Goal: Check status

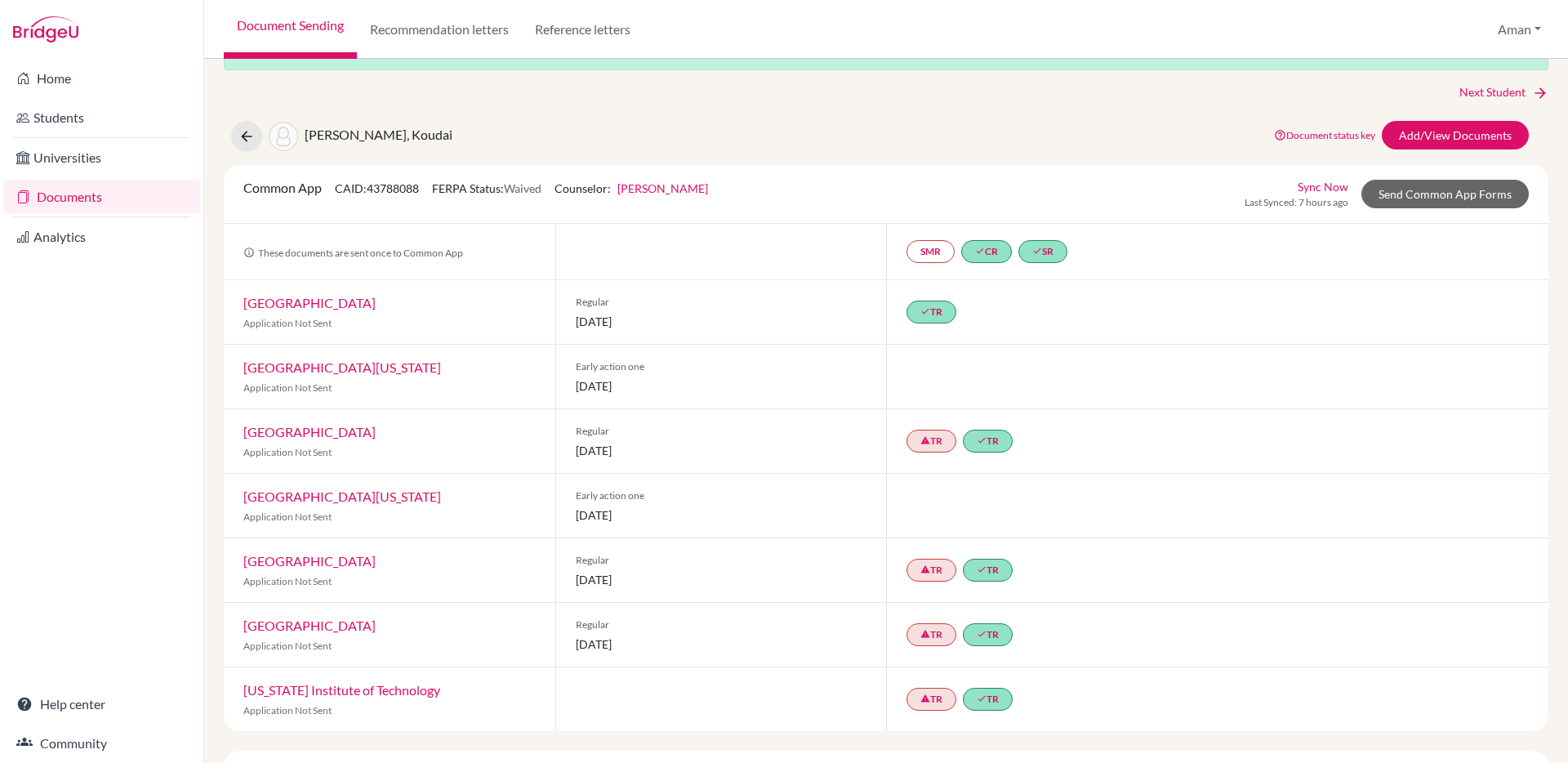
scroll to position [56, 0]
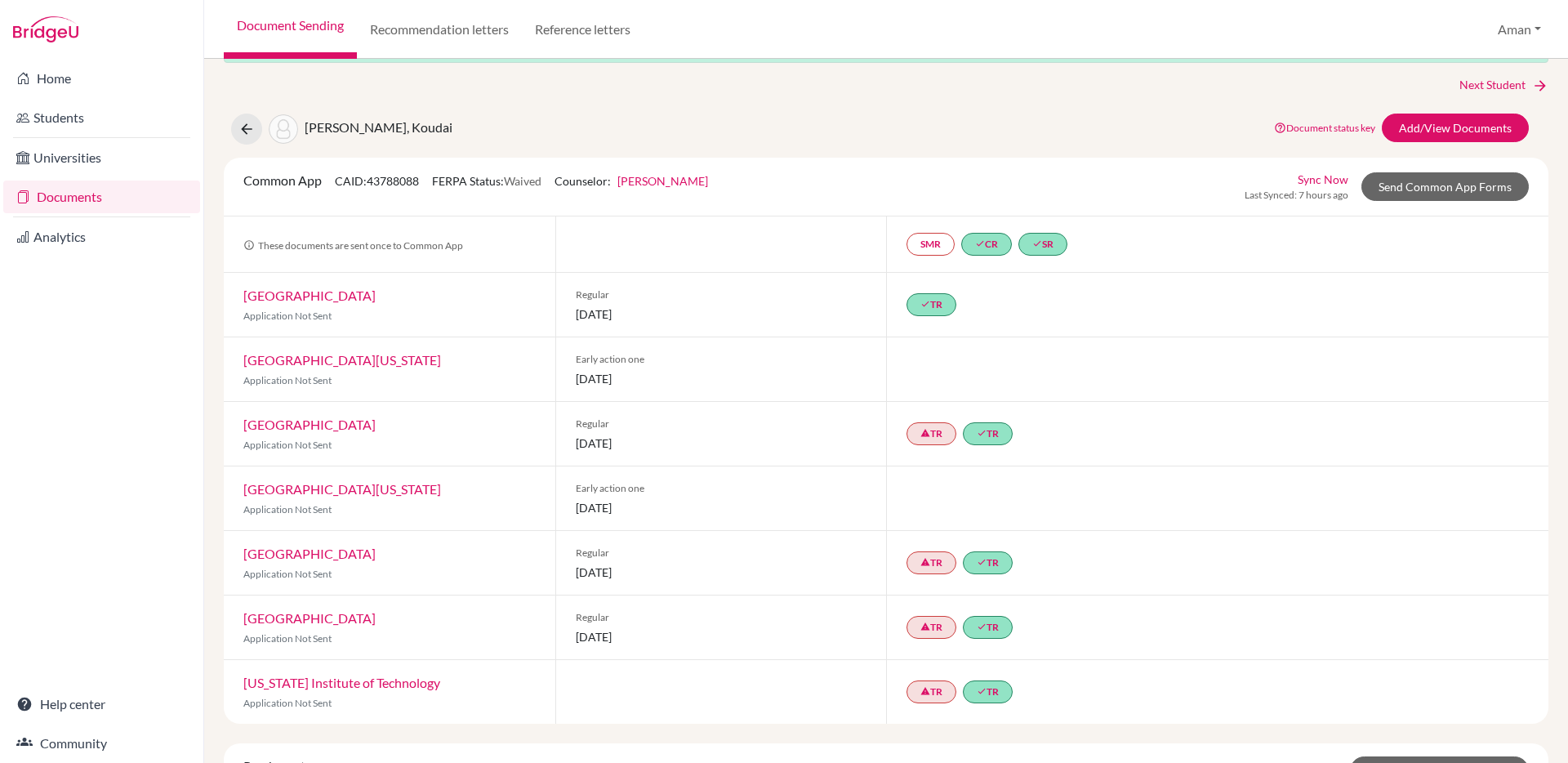
click at [356, 296] on link "Carnegie Mellon University" at bounding box center [309, 295] width 132 height 16
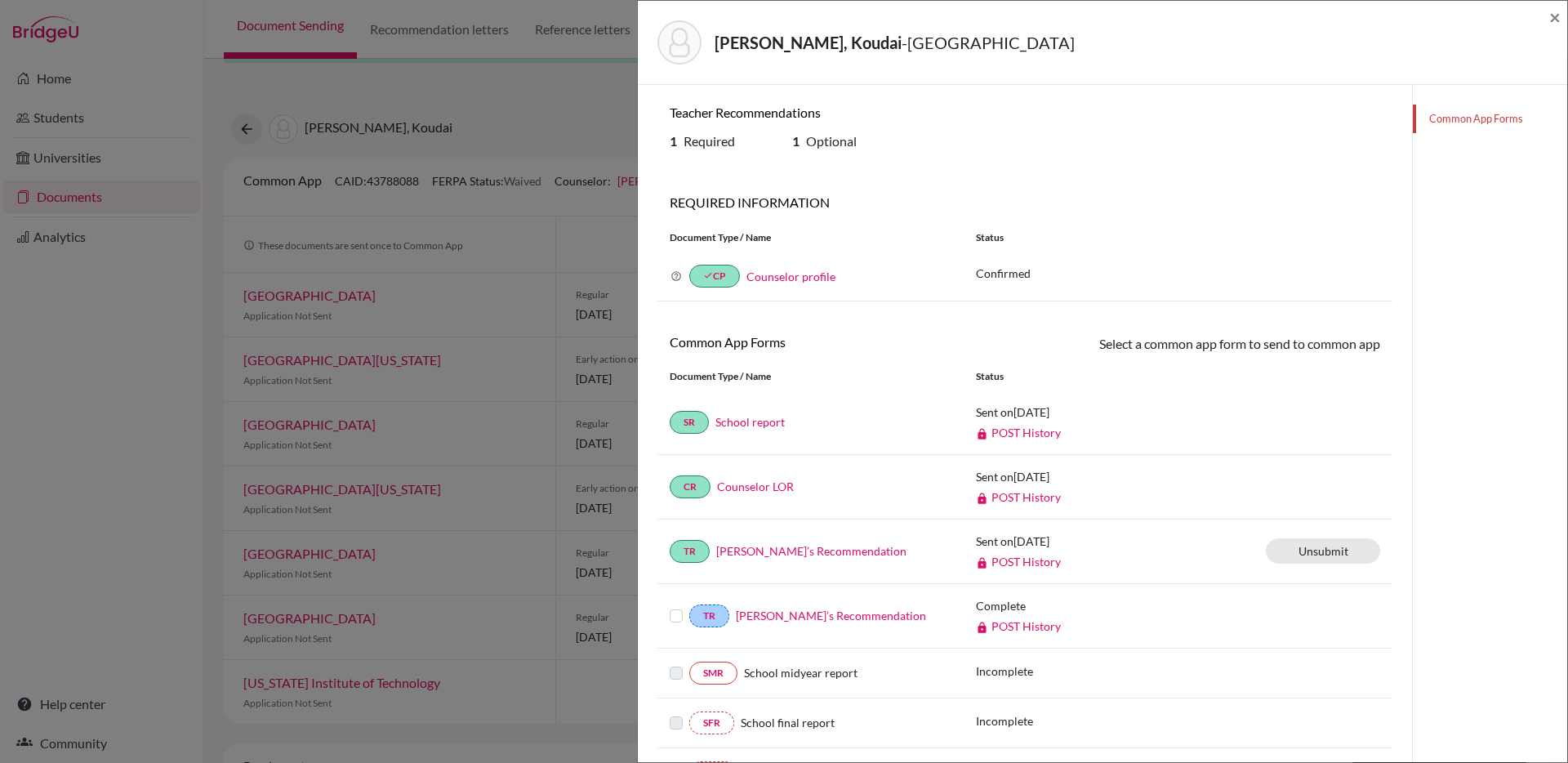
scroll to position [144, 0]
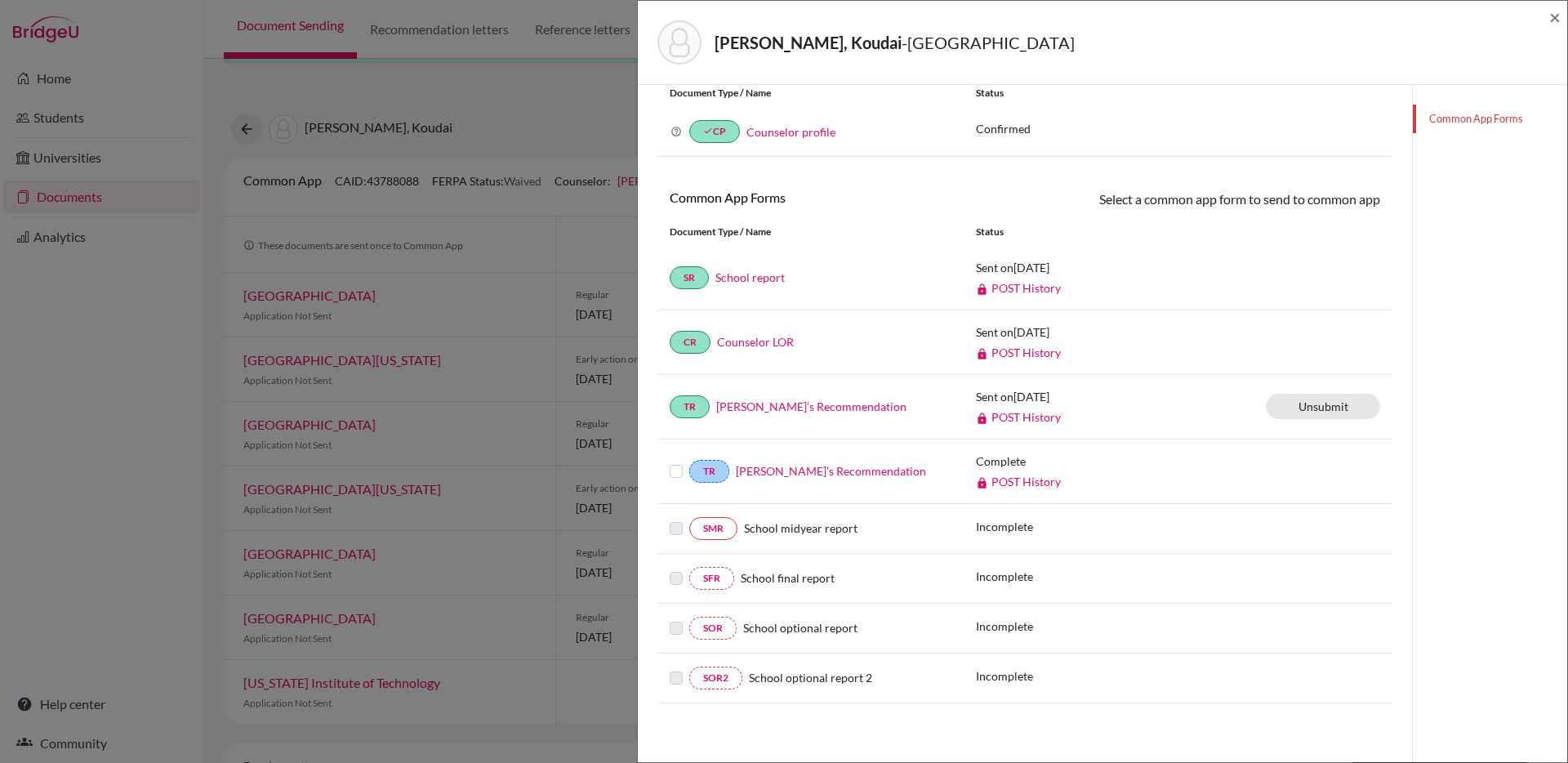
click at [1029, 419] on link "POST History" at bounding box center [1018, 417] width 85 height 14
click at [672, 461] on label at bounding box center [676, 461] width 13 height 0
click at [0, 0] on input "checkbox" at bounding box center [0, 0] width 0 height 0
click at [672, 465] on label at bounding box center [676, 465] width 13 height 0
click at [0, 0] on input "checkbox" at bounding box center [0, 0] width 0 height 0
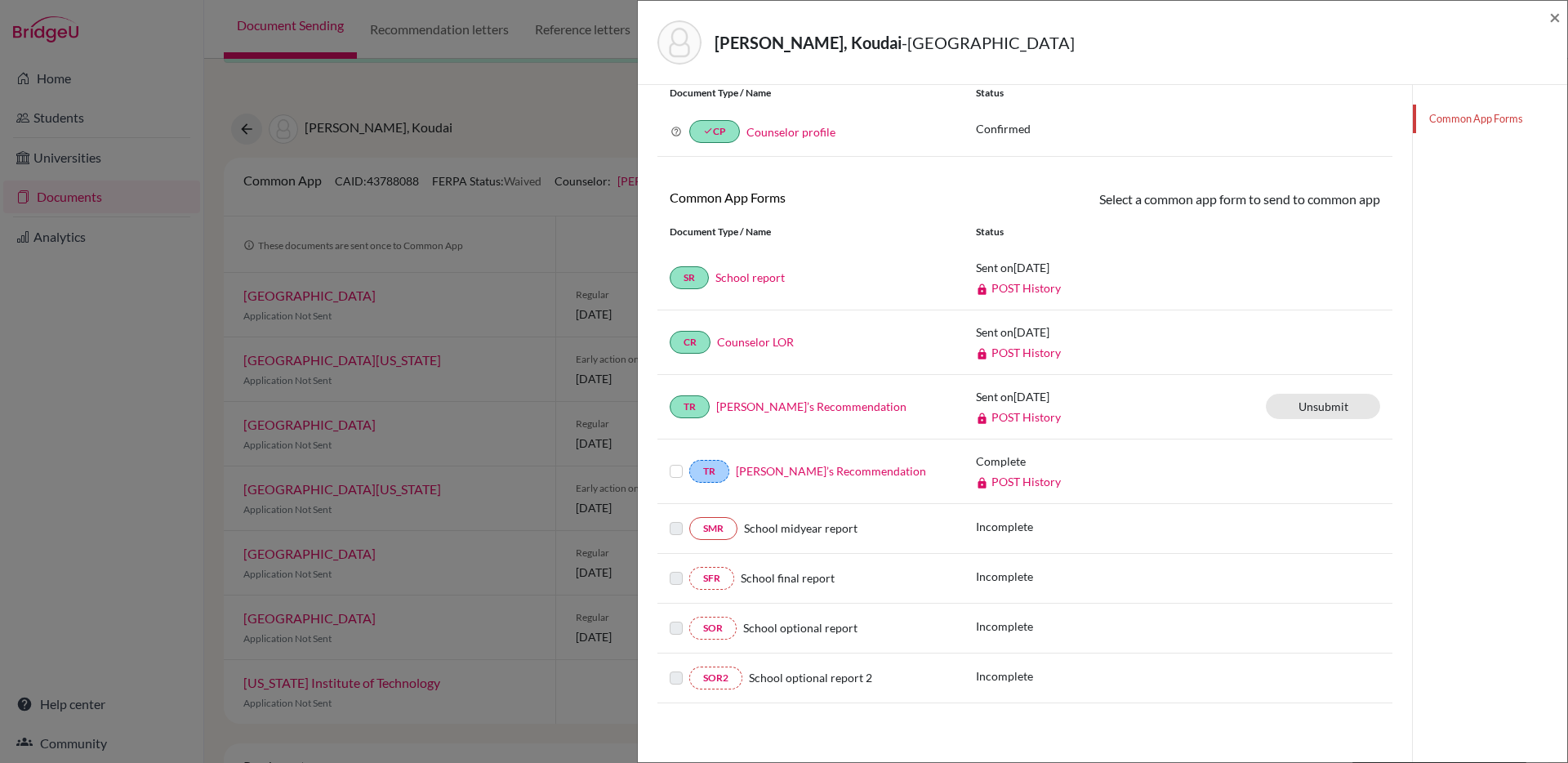
click at [1014, 480] on link "POST History" at bounding box center [1018, 482] width 85 height 14
click at [1553, 18] on span "×" at bounding box center [1555, 17] width 11 height 24
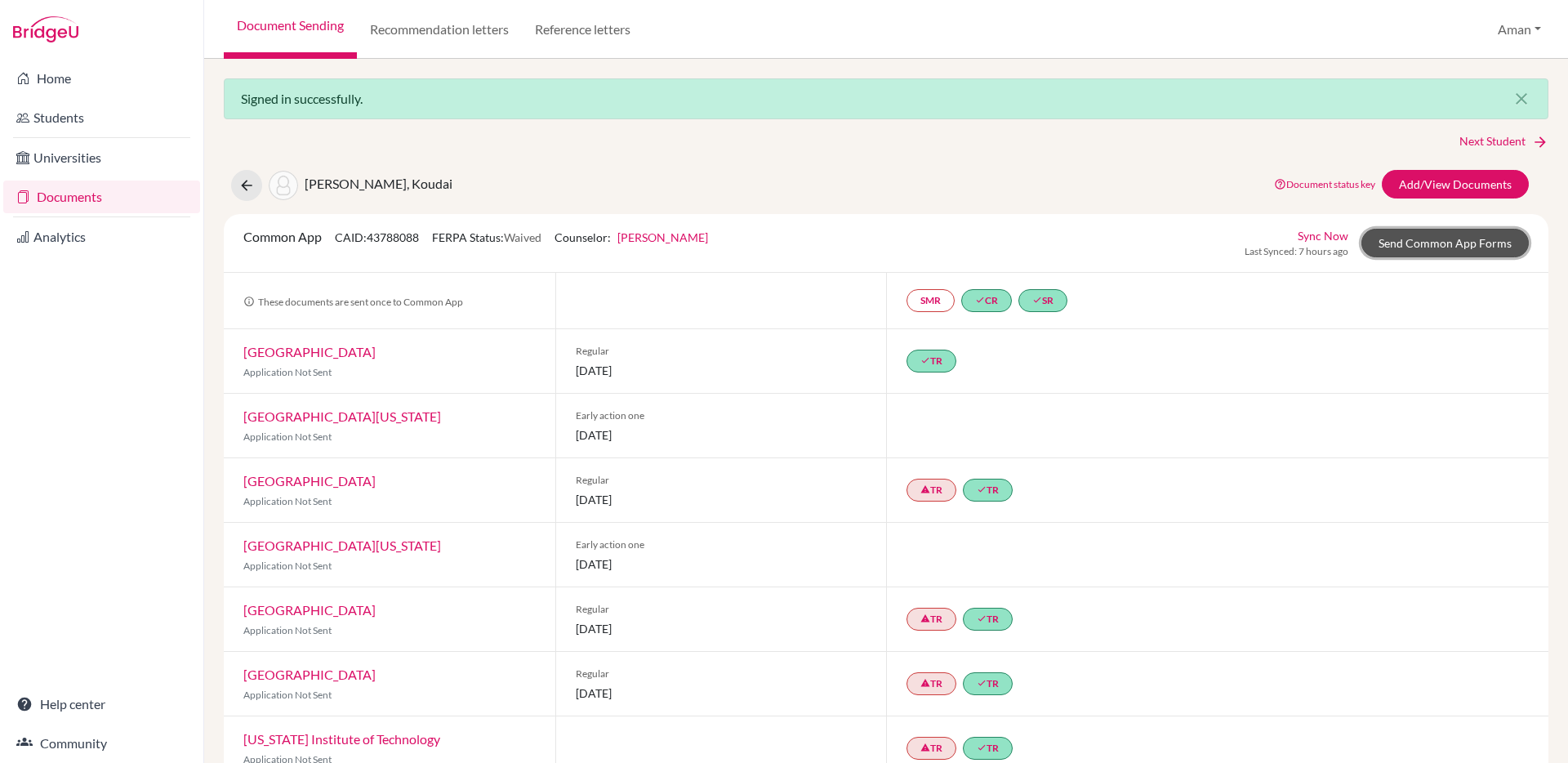
click at [1476, 240] on link "Send Common App Forms" at bounding box center [1445, 243] width 168 height 29
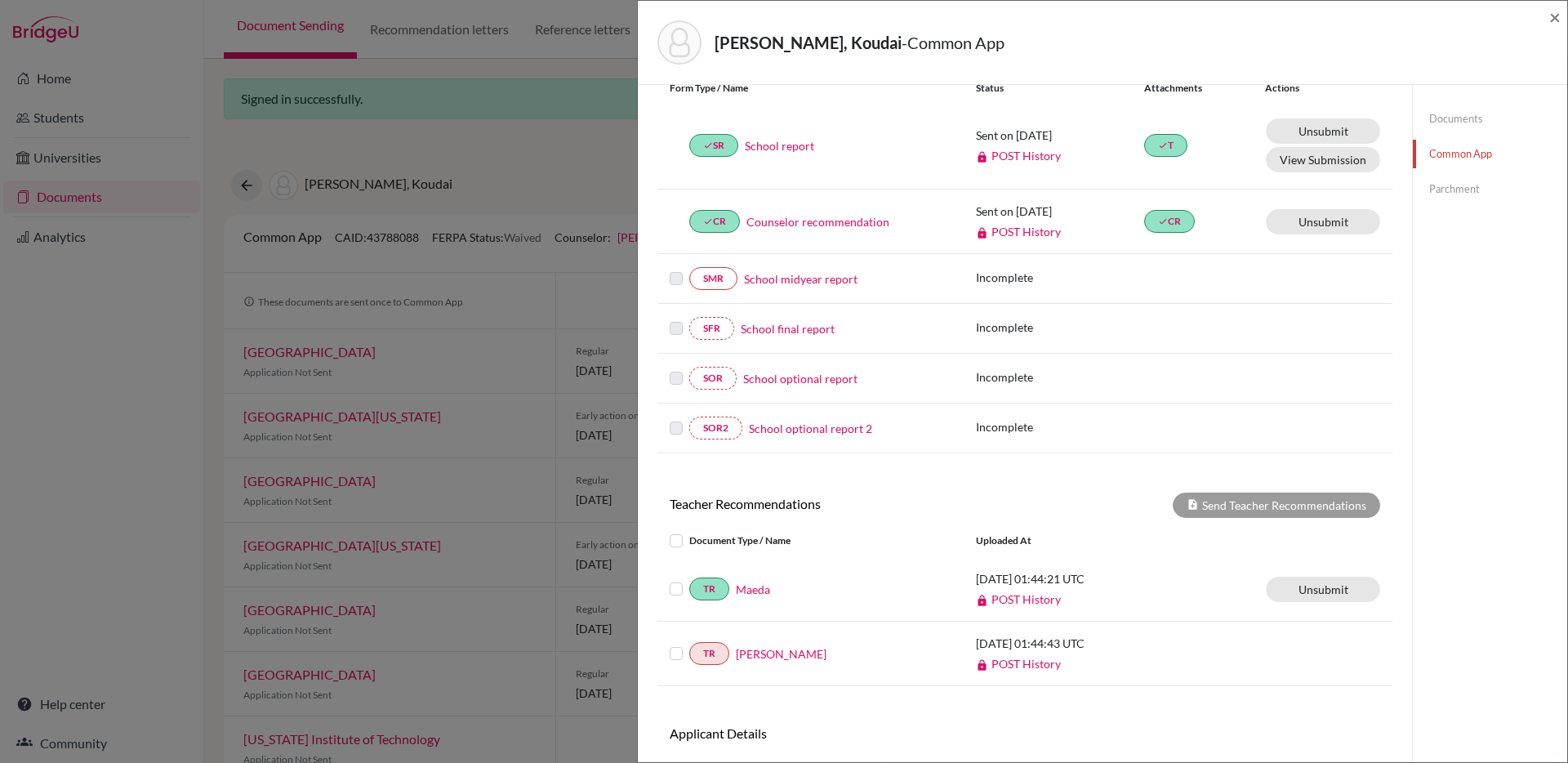
scroll to position [299, 0]
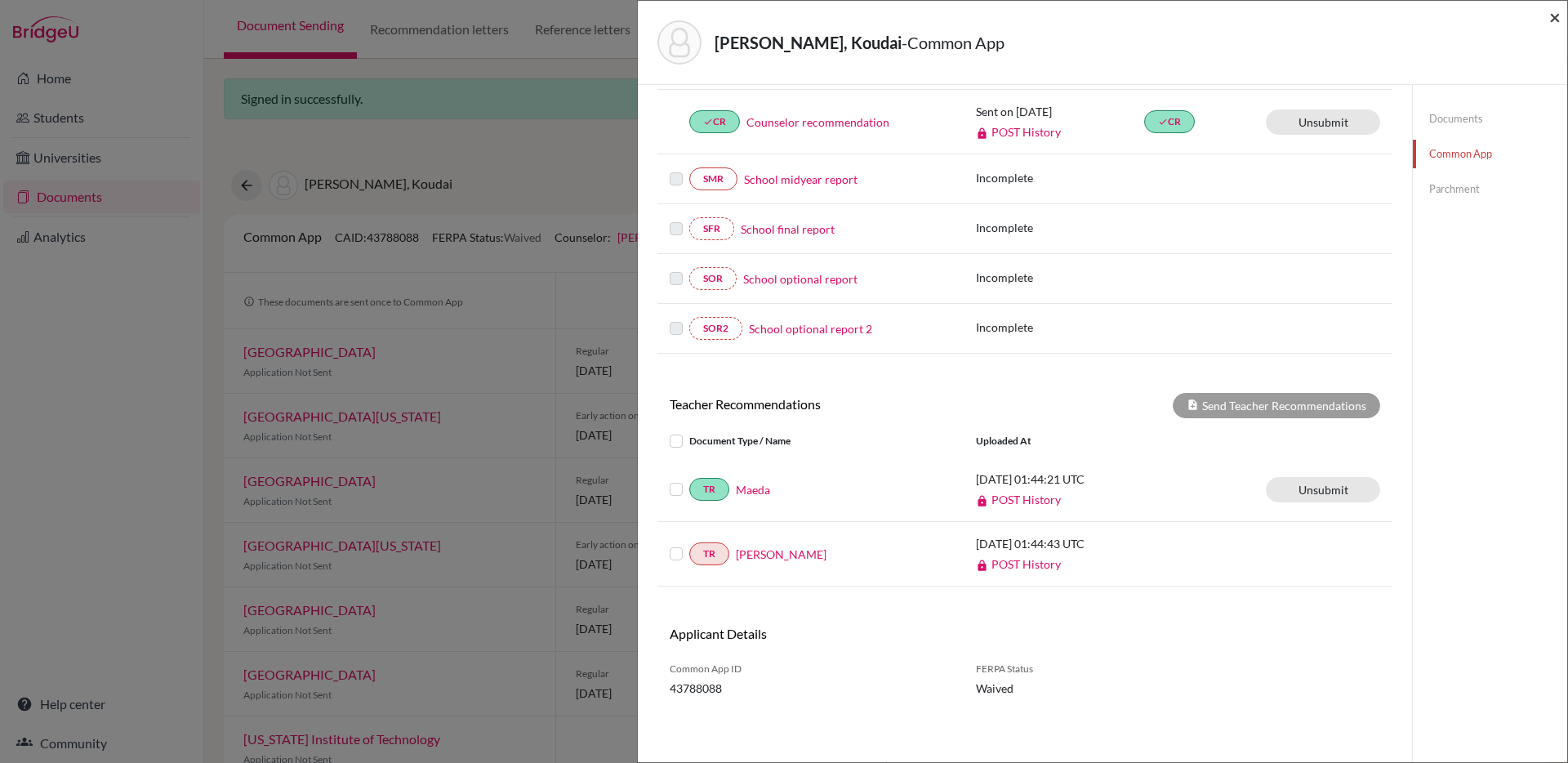
click at [1553, 18] on span "×" at bounding box center [1555, 17] width 11 height 24
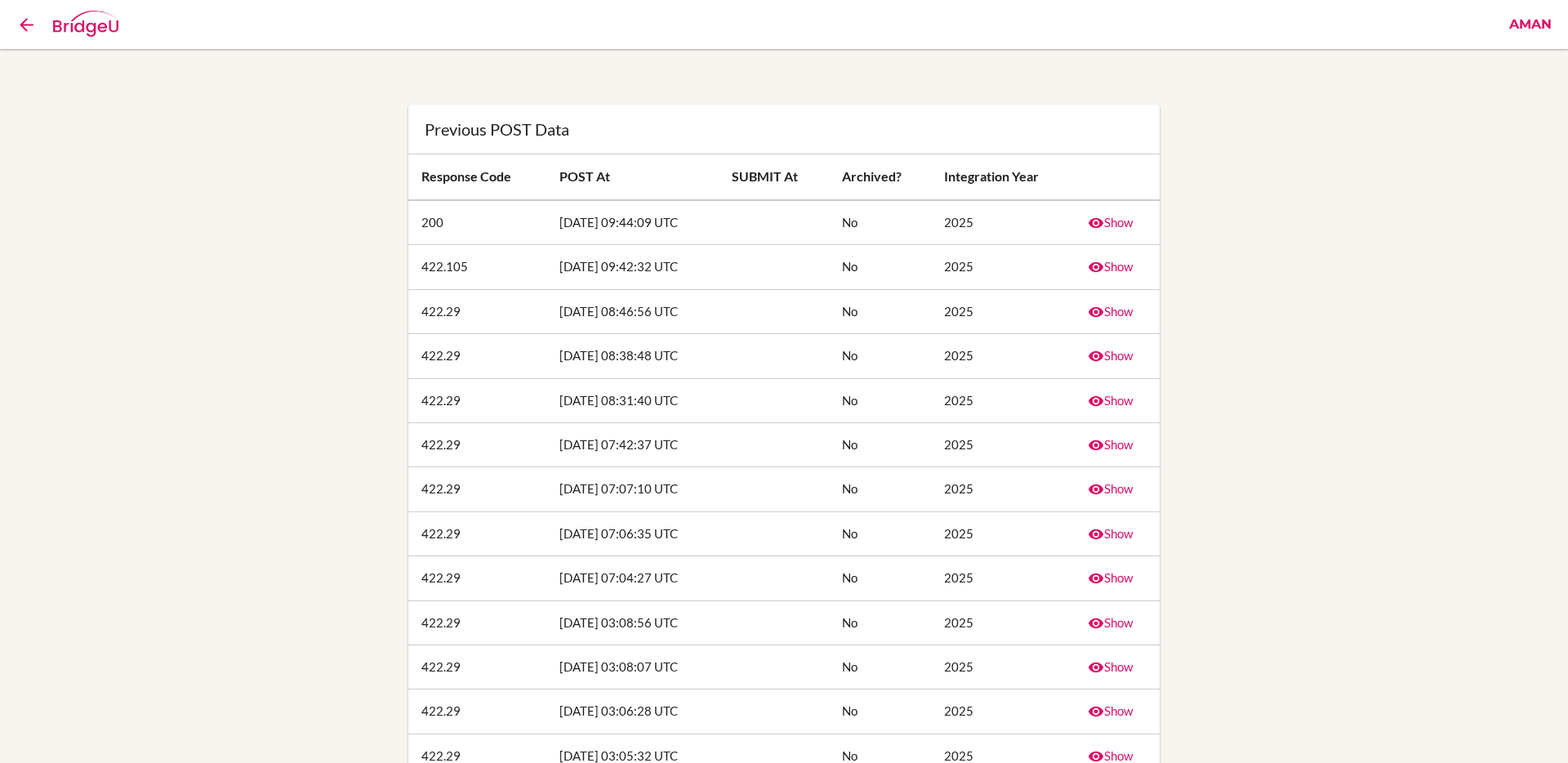
click at [1118, 225] on link "Show" at bounding box center [1110, 222] width 45 height 15
